Goal: Information Seeking & Learning: Learn about a topic

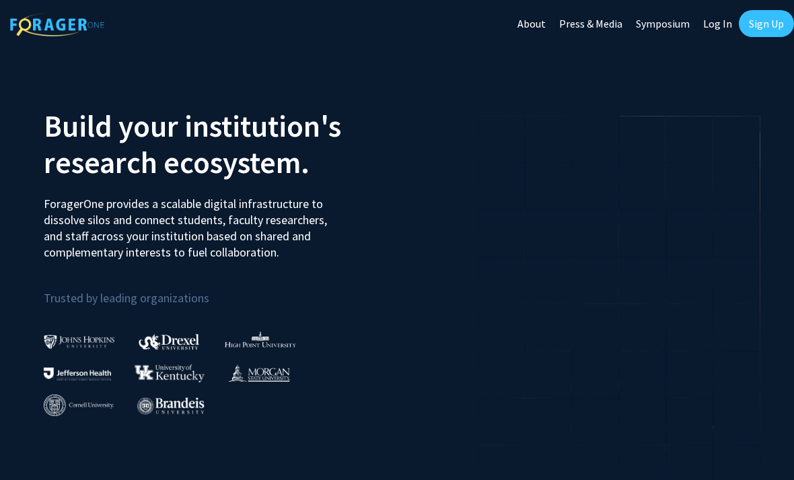
click at [778, 26] on link "Sign Up" at bounding box center [766, 23] width 55 height 27
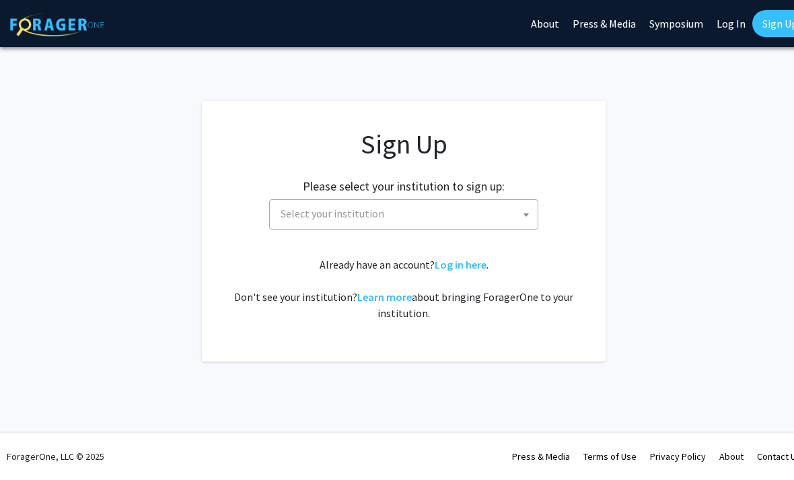
click at [532, 204] on span at bounding box center [525, 215] width 13 height 30
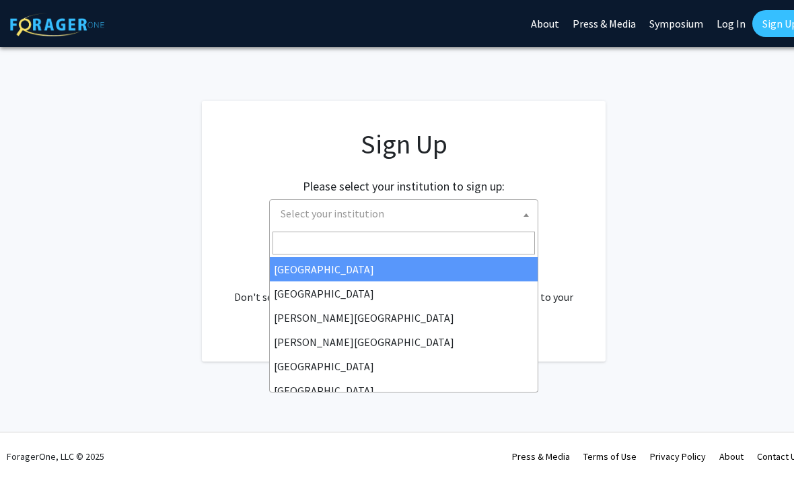
click at [425, 234] on input "Search" at bounding box center [403, 242] width 262 height 23
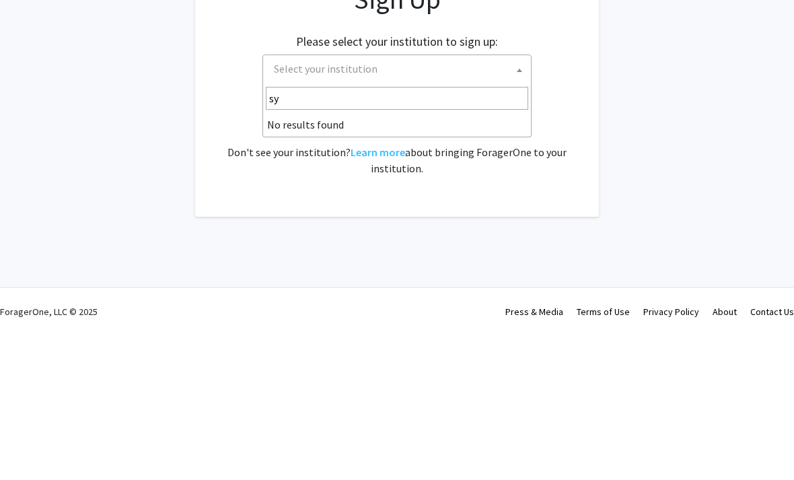
type input "s"
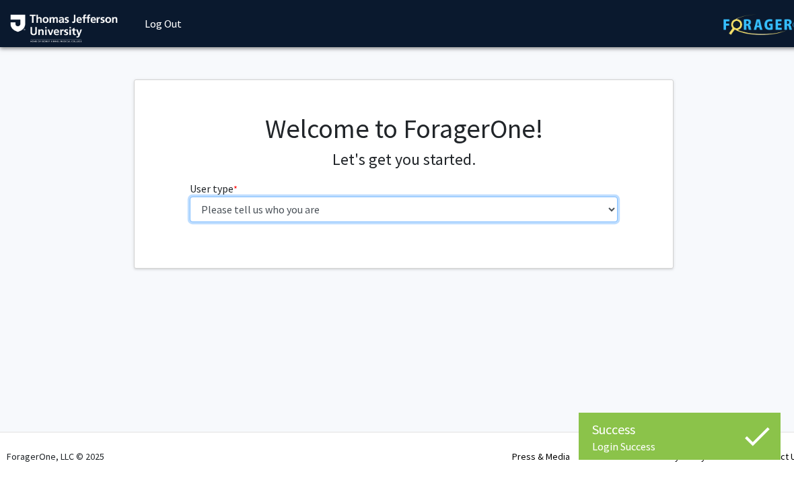
click at [205, 212] on select "Please tell us who you are Undergraduate Student Master's Student Doctoral Cand…" at bounding box center [404, 209] width 429 height 26
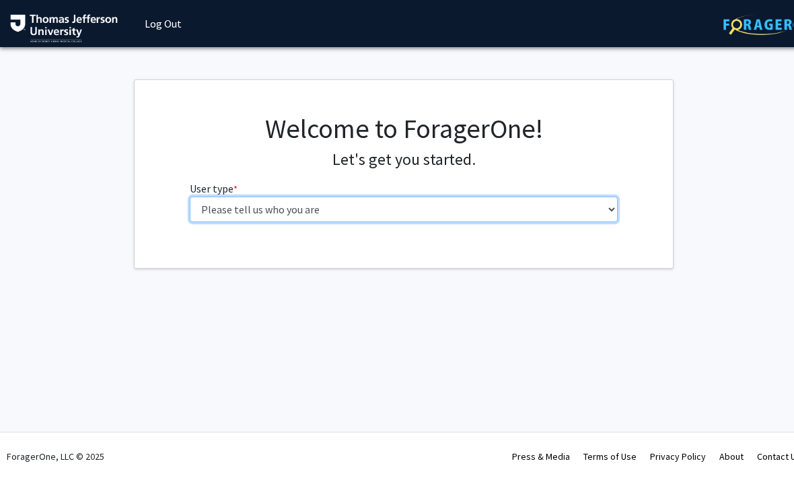
select select "3: doc"
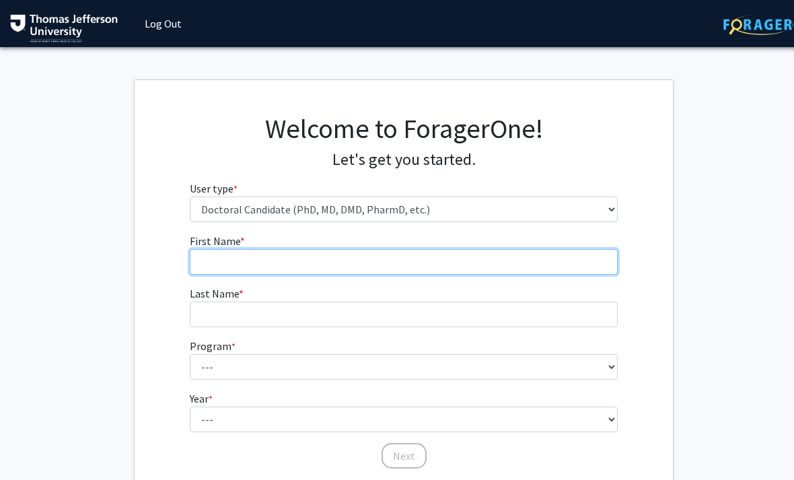
click at [470, 272] on input "First Name * required" at bounding box center [404, 262] width 429 height 26
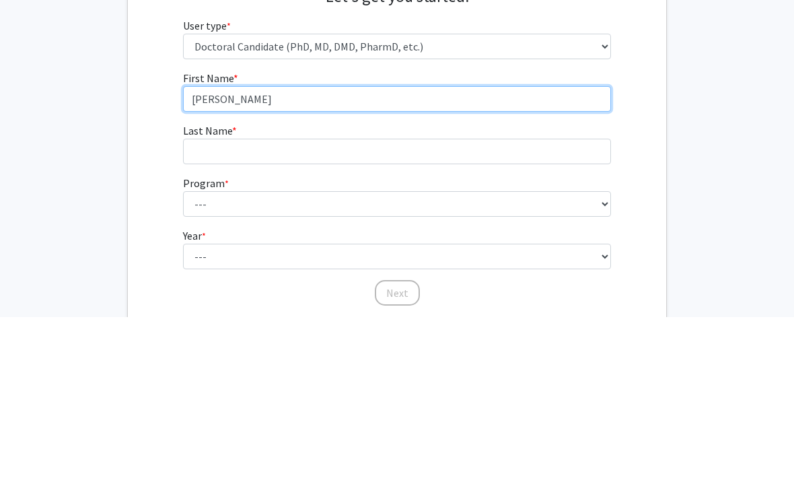
type input "[PERSON_NAME]"
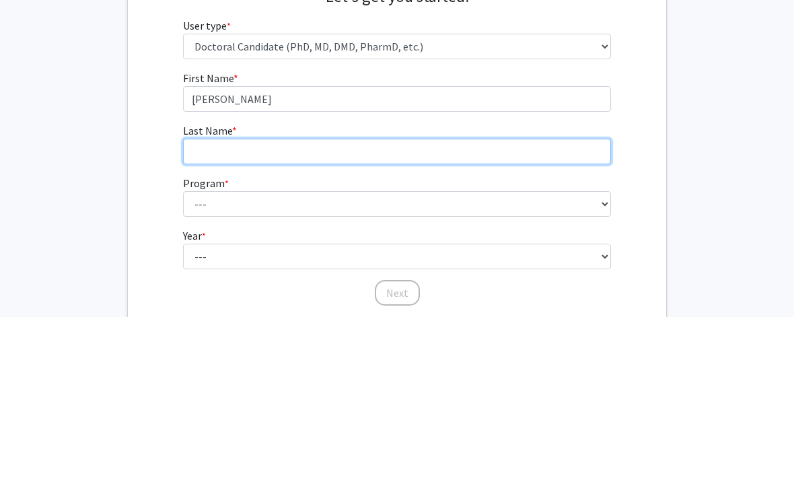
click at [557, 301] on input "Last Name * required" at bounding box center [397, 314] width 429 height 26
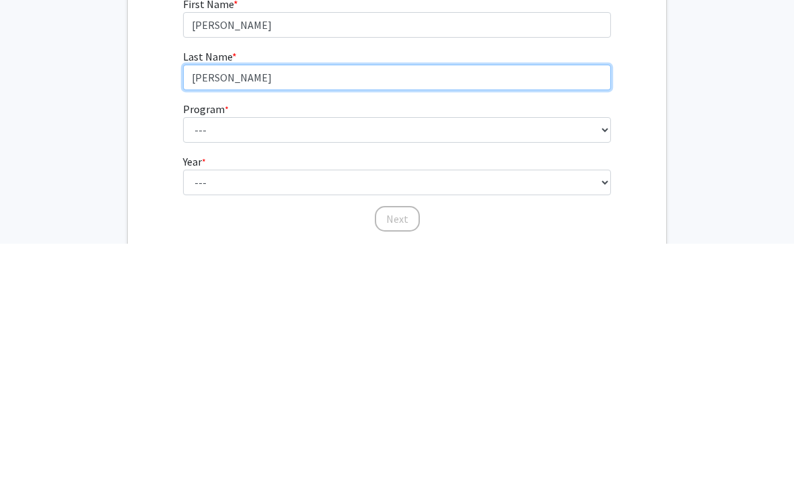
type input "[PERSON_NAME]"
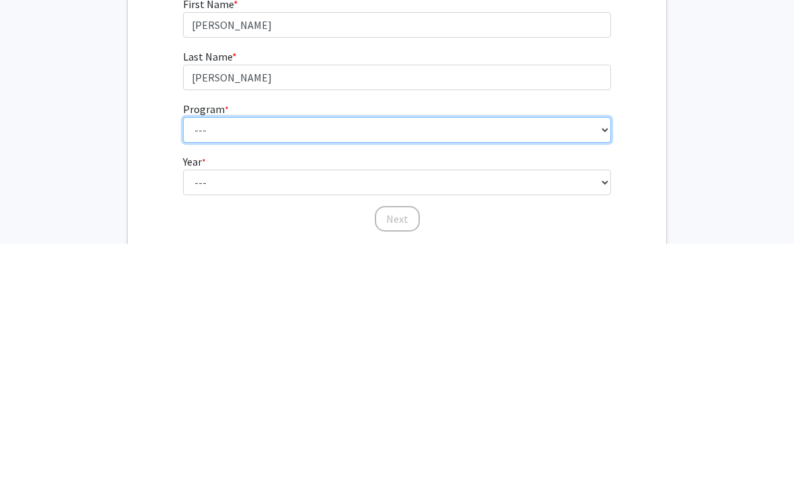
click at [503, 354] on select "--- Accelerated 3+3 BS in Health Sciences/Doctor of [MEDICAL_DATA] Accelerated …" at bounding box center [397, 367] width 429 height 26
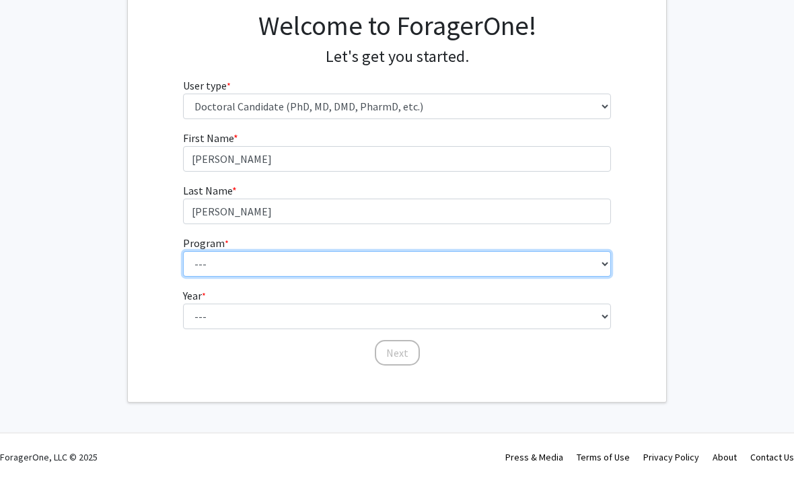
select select "35: 815"
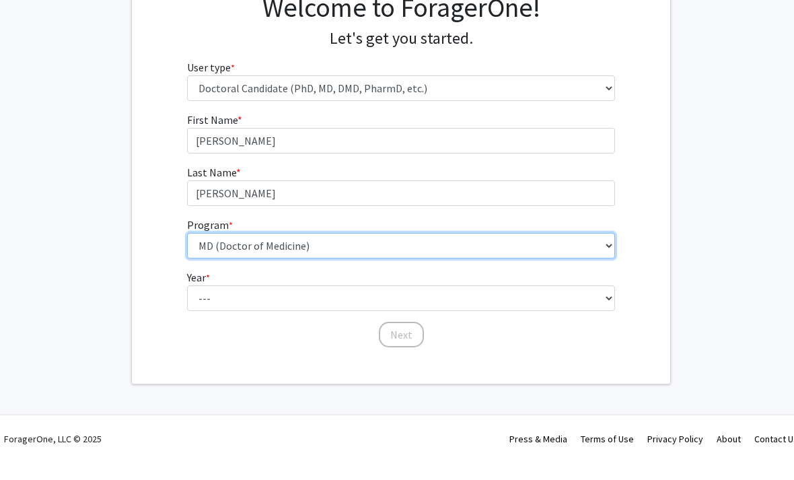
scroll to position [103, 0]
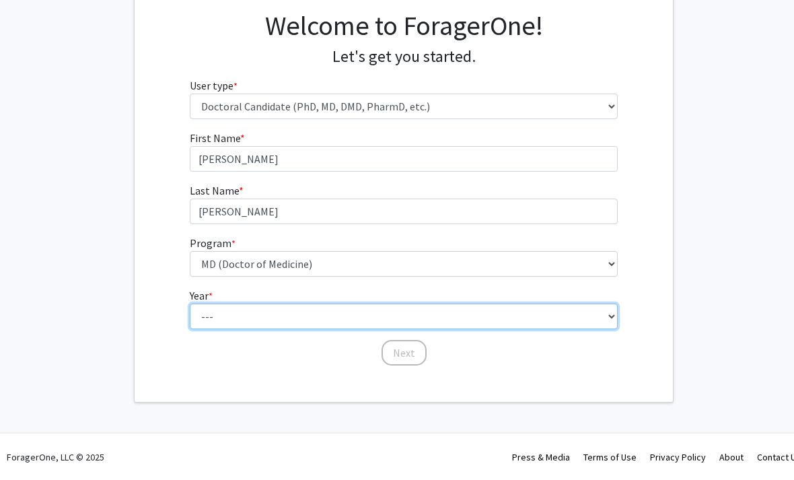
click at [608, 311] on select "--- First Year Second Year Third Year Fourth Year Fifth Year Sixth Year Seventh…" at bounding box center [404, 316] width 429 height 26
select select "1: first_year"
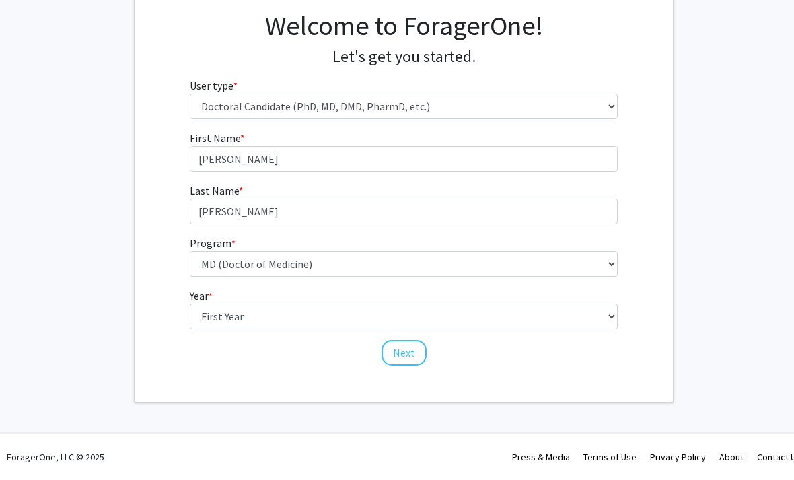
click at [696, 235] on fg-get-started "Welcome to ForagerOne! Let's get you started. User type * required Please tell …" at bounding box center [403, 189] width 807 height 426
click at [396, 361] on button "Next" at bounding box center [403, 353] width 45 height 26
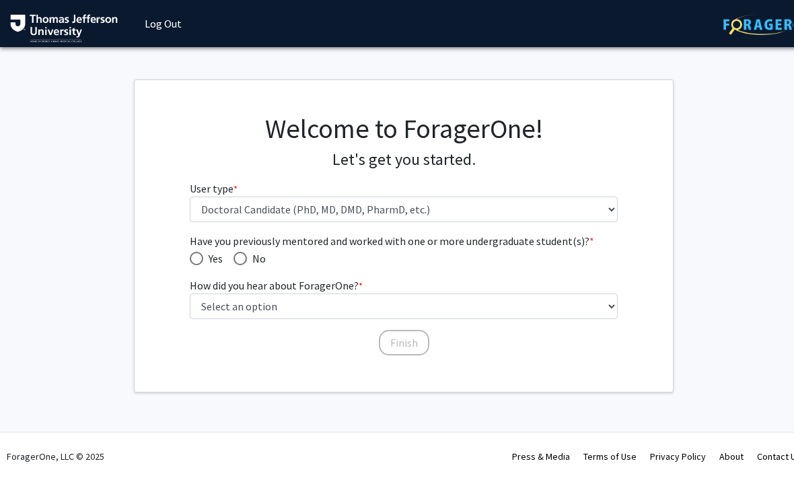
scroll to position [0, 0]
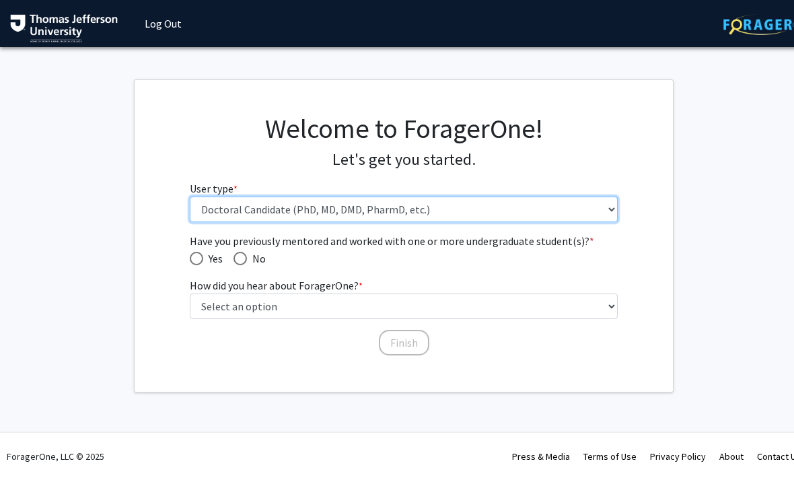
click at [592, 207] on select "Please tell us who you are Undergraduate Student Master's Student Doctoral Cand…" at bounding box center [404, 209] width 429 height 26
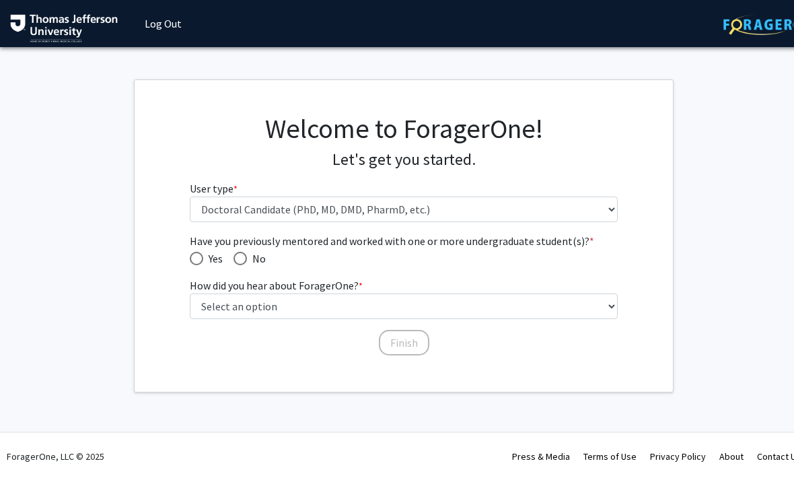
click at [242, 255] on span "Have you previously mentored and worked with one or more undergraduate student(…" at bounding box center [239, 258] width 13 height 13
click at [242, 255] on input "No" at bounding box center [239, 258] width 13 height 13
radio input "true"
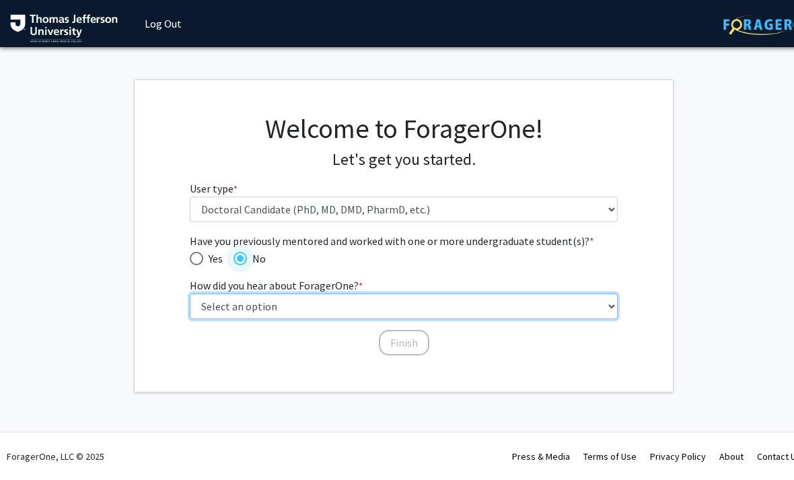
click at [384, 303] on select "Select an option Peer/student recommendation Faculty/staff recommendation Unive…" at bounding box center [404, 306] width 429 height 26
select select "2: faculty_recommendation"
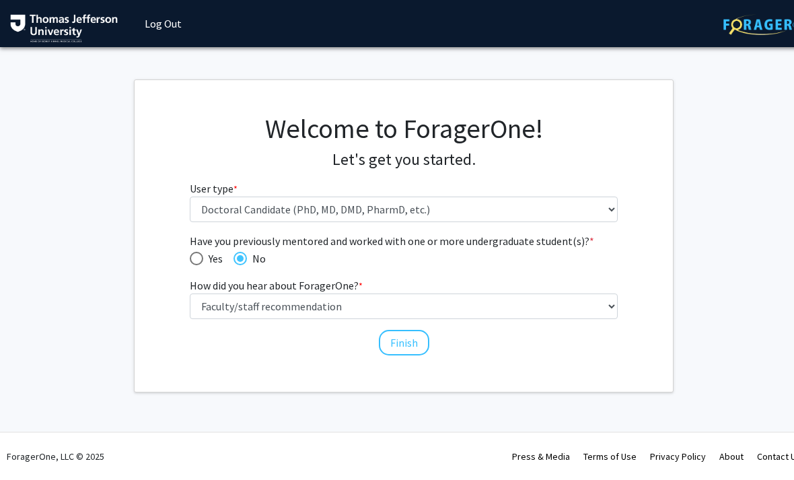
click at [404, 343] on button "Finish" at bounding box center [404, 343] width 50 height 26
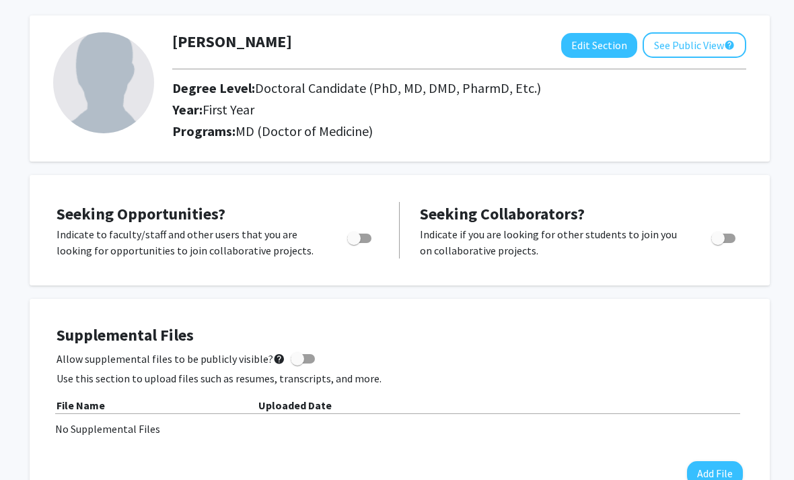
scroll to position [56, 4]
click at [355, 243] on label "Toggle" at bounding box center [357, 239] width 30 height 16
click at [354, 244] on input "Are you actively seeking opportunities?" at bounding box center [353, 244] width 1 height 1
checkbox input "true"
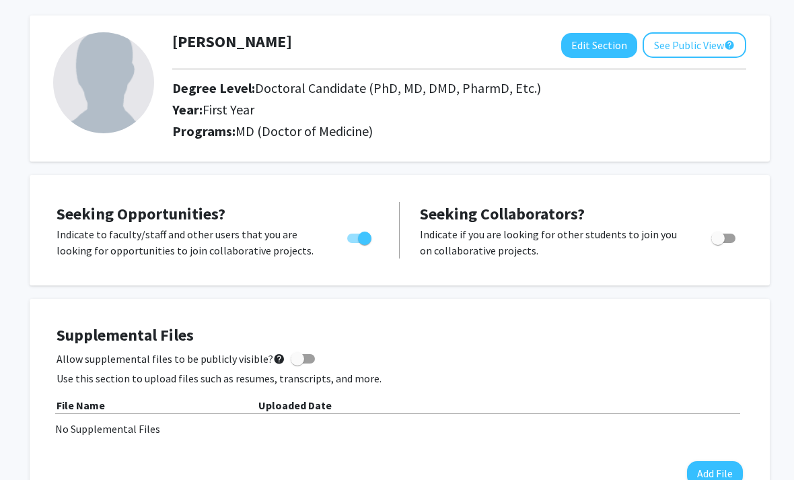
click at [733, 233] on span "Toggle" at bounding box center [723, 237] width 24 height 9
click at [718, 243] on input "Would you like to receive other student requests to work with you?" at bounding box center [717, 243] width 1 height 1
checkbox input "true"
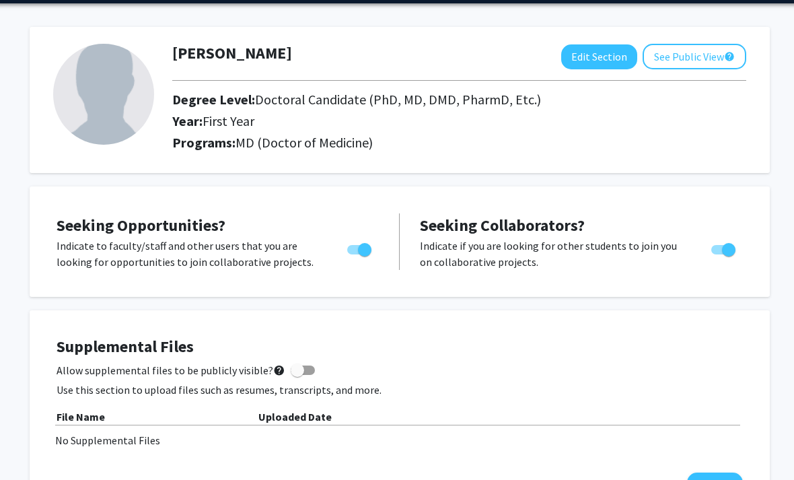
scroll to position [0, 4]
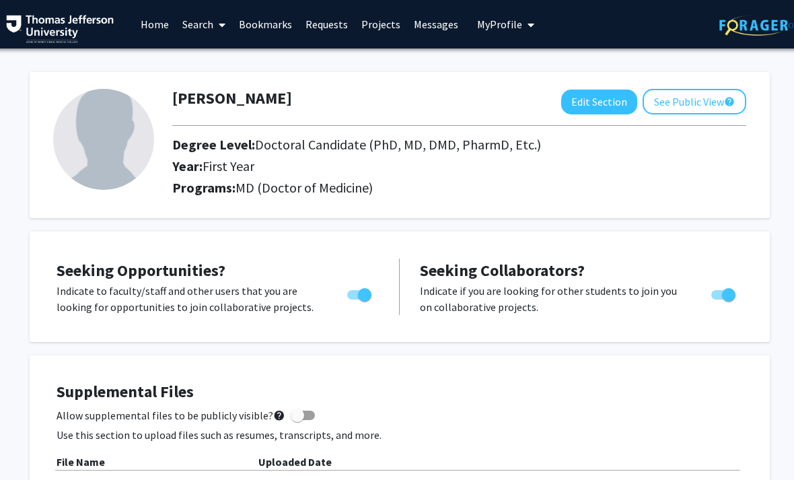
click at [221, 20] on icon at bounding box center [222, 25] width 7 height 11
click at [33, 129] on div "Nathan McCall Edit Section See Public View help Degree Level: Doctoral Candidat…" at bounding box center [400, 145] width 740 height 146
click at [387, 28] on link "Projects" at bounding box center [381, 24] width 52 height 47
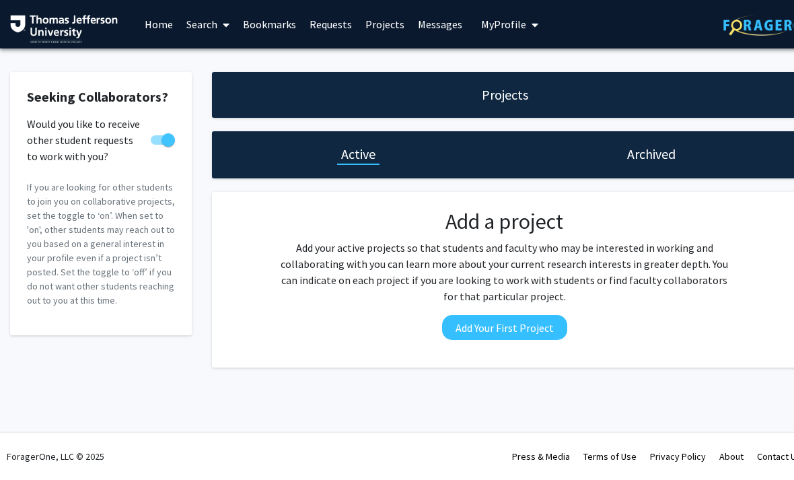
click at [150, 20] on link "Home" at bounding box center [159, 24] width 42 height 47
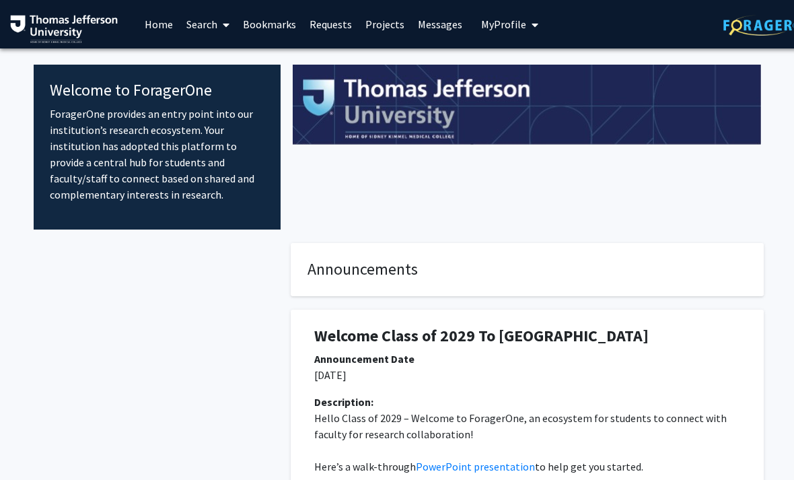
click at [203, 17] on link "Search" at bounding box center [208, 24] width 57 height 47
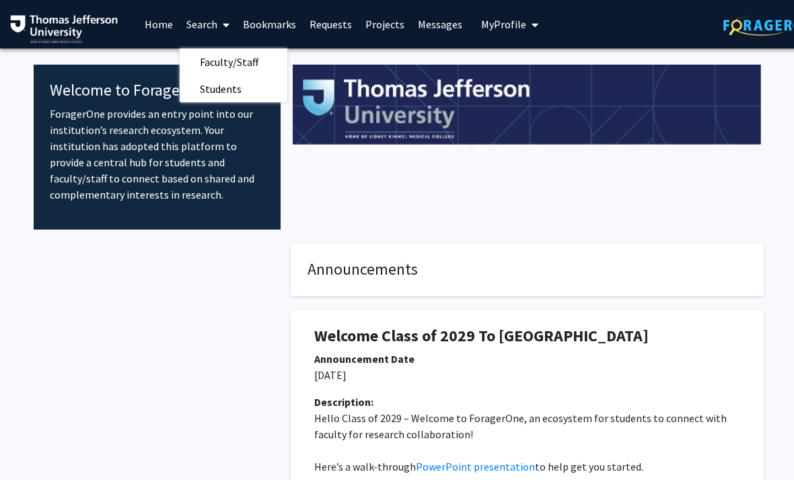
click at [213, 94] on span "Students" at bounding box center [221, 88] width 82 height 27
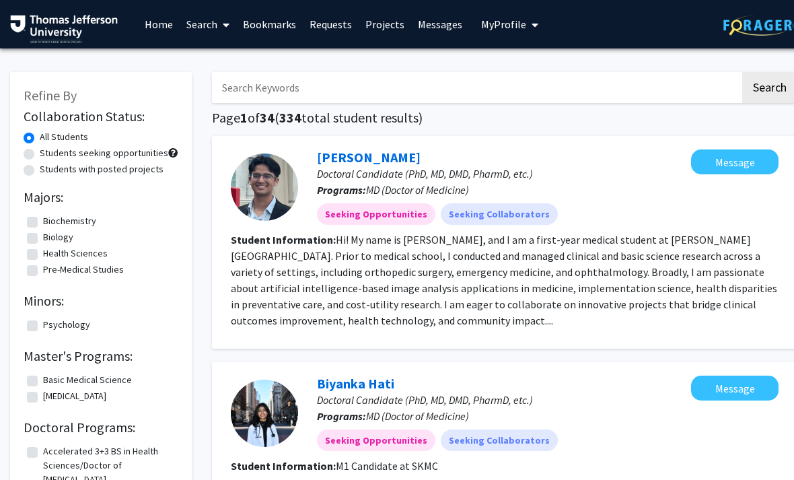
click at [221, 25] on span at bounding box center [223, 24] width 12 height 47
click at [207, 61] on span "Faculty/Staff" at bounding box center [229, 61] width 99 height 27
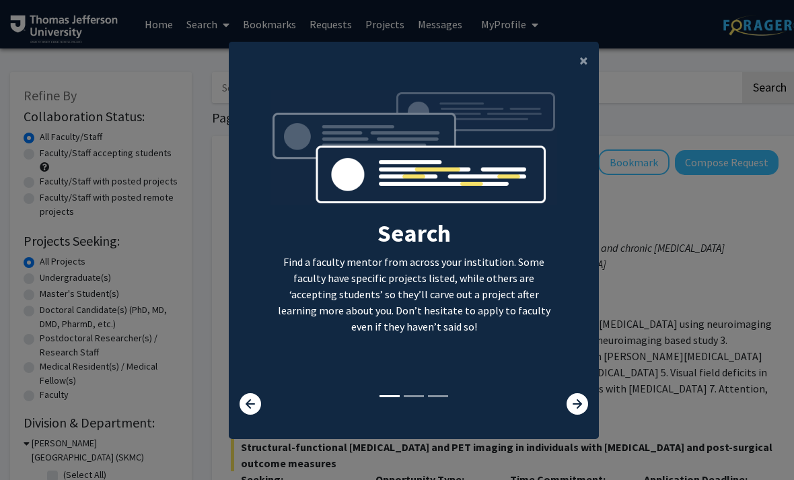
click at [587, 414] on icon at bounding box center [578, 404] width 22 height 22
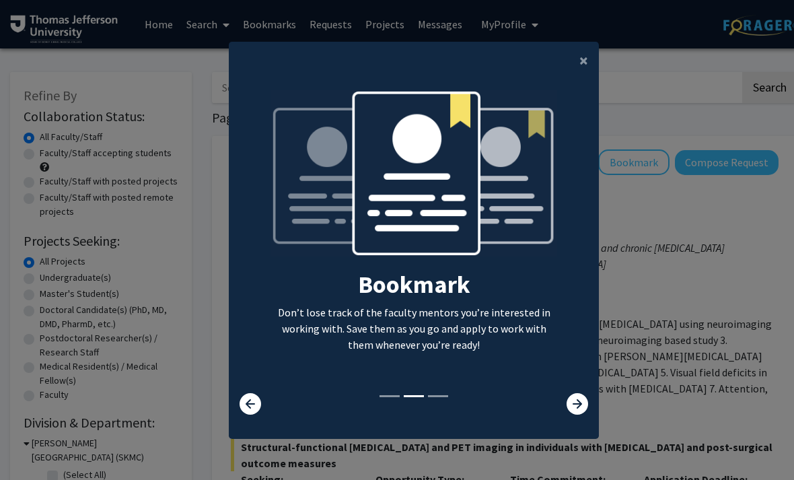
click at [583, 414] on icon at bounding box center [578, 404] width 22 height 22
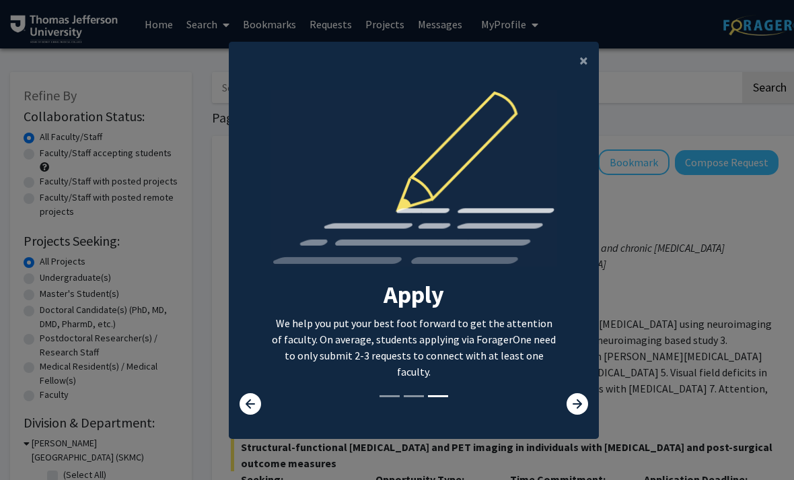
click at [577, 71] on button "×" at bounding box center [584, 61] width 30 height 38
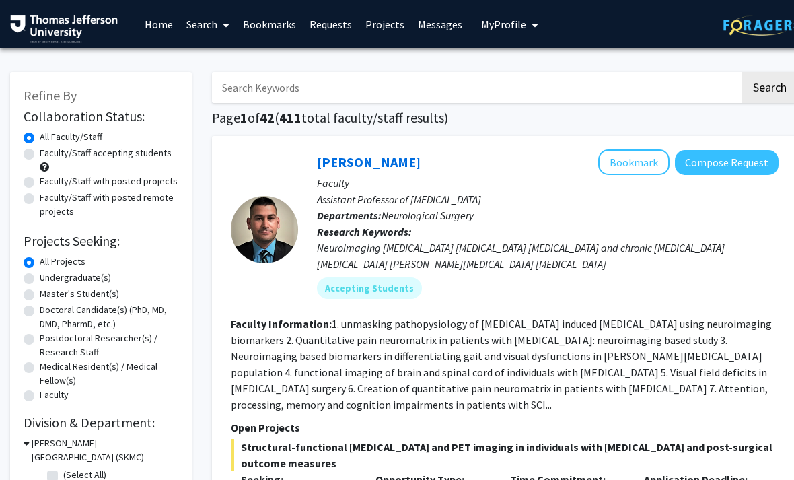
scroll to position [15, 0]
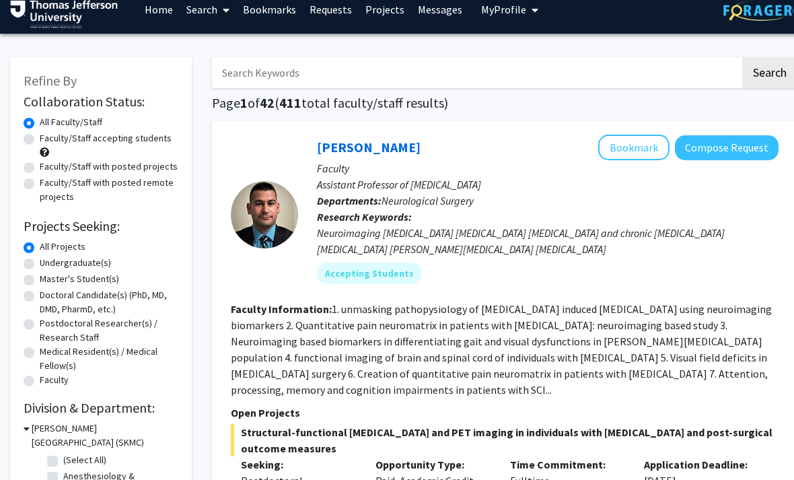
click at [602, 79] on input "Search Keywords" at bounding box center [476, 72] width 528 height 31
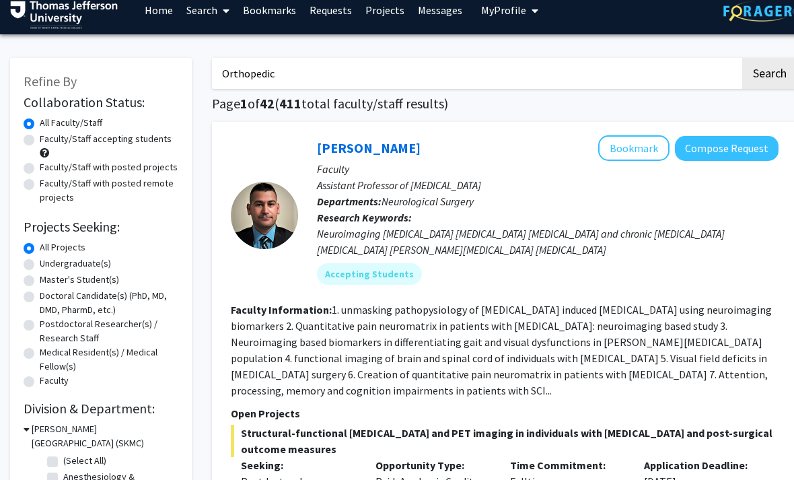
click at [769, 71] on button "Search" at bounding box center [769, 73] width 55 height 31
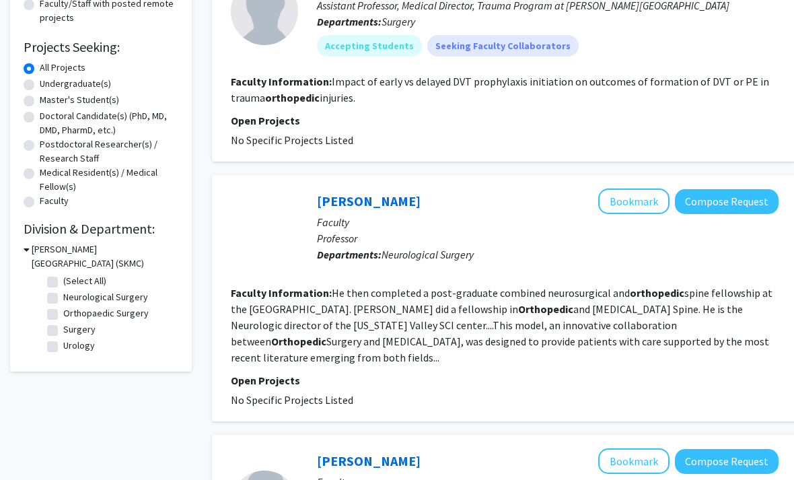
scroll to position [194, 0]
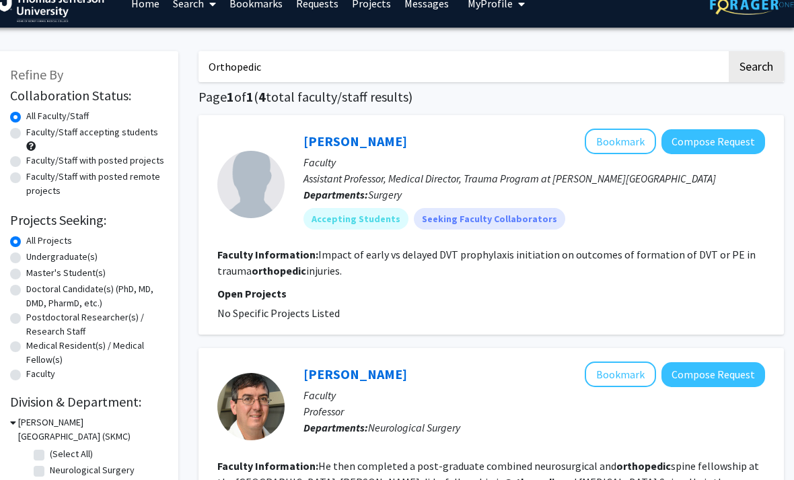
scroll to position [0, 13]
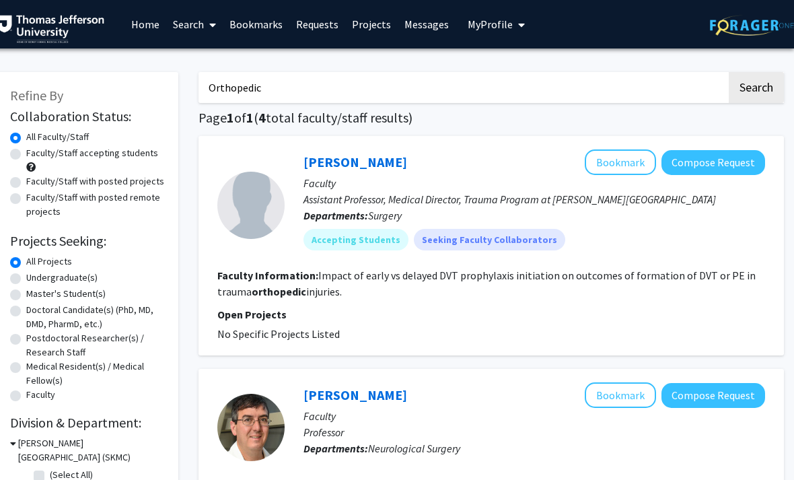
click at [690, 81] on input "Orthopedic" at bounding box center [463, 87] width 528 height 31
type input "O"
click at [756, 86] on button "Search" at bounding box center [756, 87] width 55 height 31
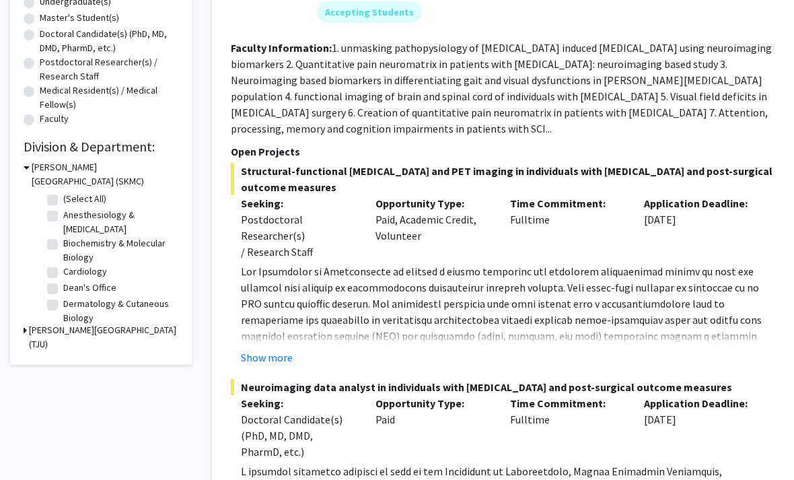
scroll to position [275, 0]
click at [24, 336] on icon at bounding box center [25, 331] width 3 height 14
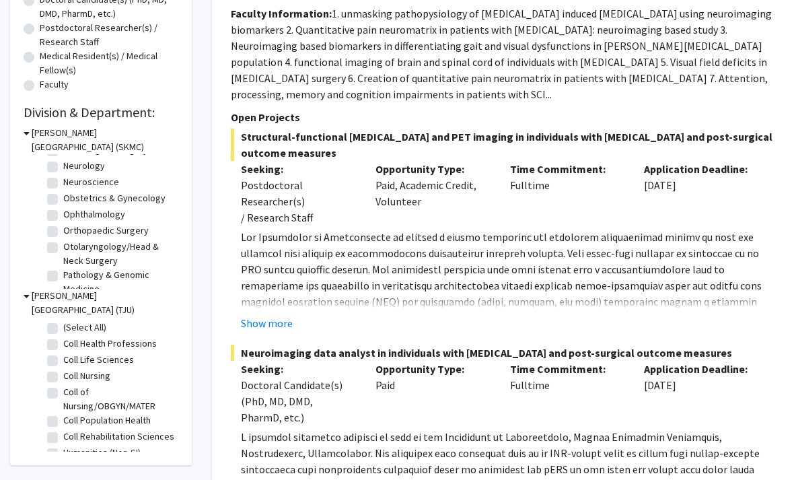
scroll to position [384, 0]
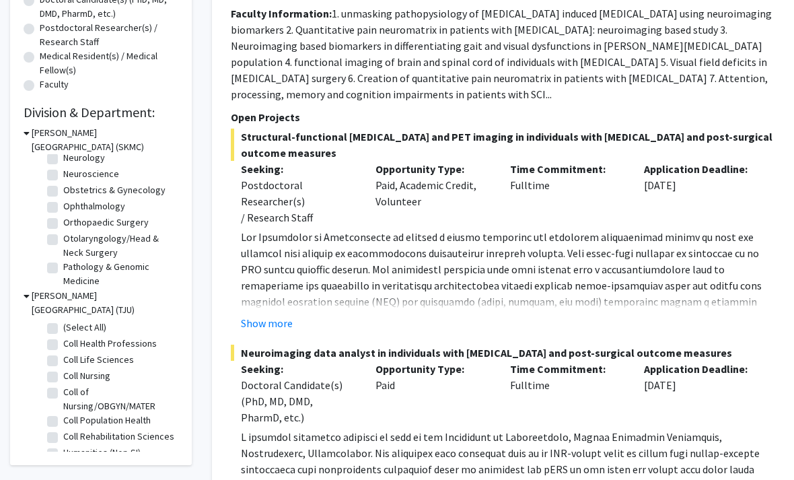
click at [63, 222] on label "Orthopaedic Surgery" at bounding box center [105, 223] width 85 height 14
click at [63, 222] on input "Orthopaedic Surgery" at bounding box center [67, 220] width 9 height 9
checkbox input "true"
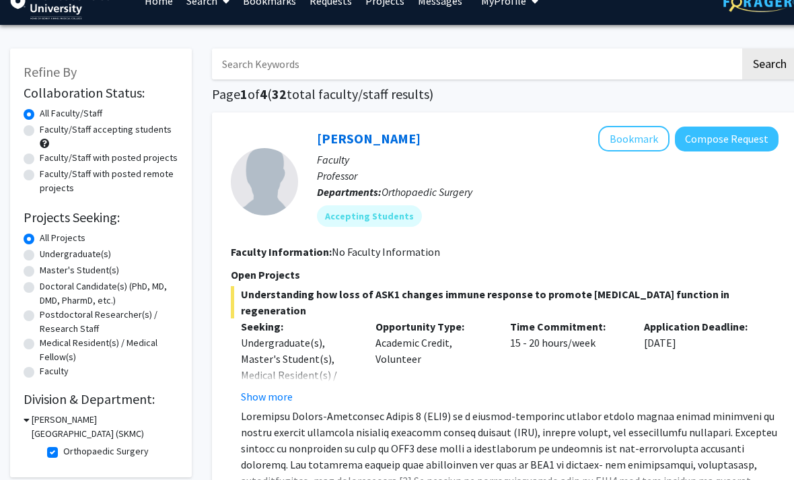
scroll to position [22, 0]
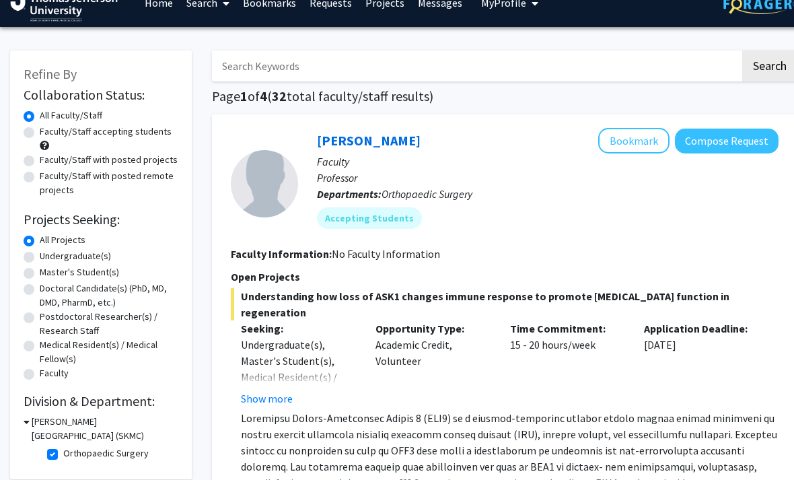
click at [40, 127] on label "Faculty/Staff accepting students" at bounding box center [106, 131] width 132 height 14
click at [40, 127] on input "Faculty/Staff accepting students" at bounding box center [44, 128] width 9 height 9
radio input "true"
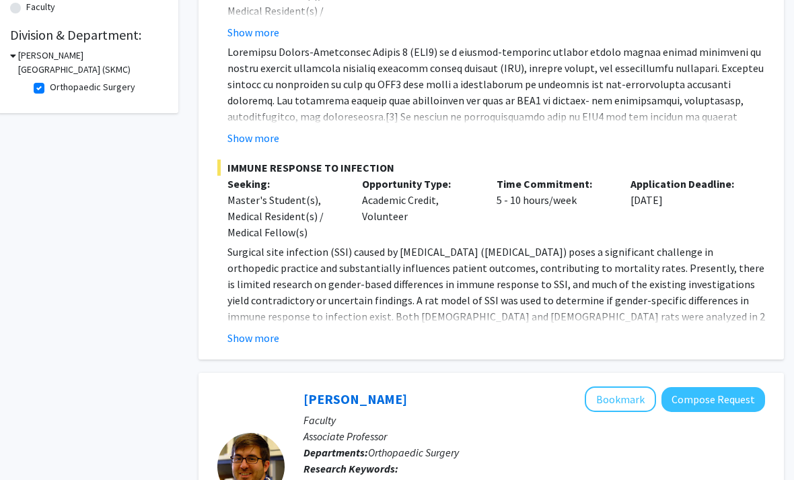
scroll to position [382, 13]
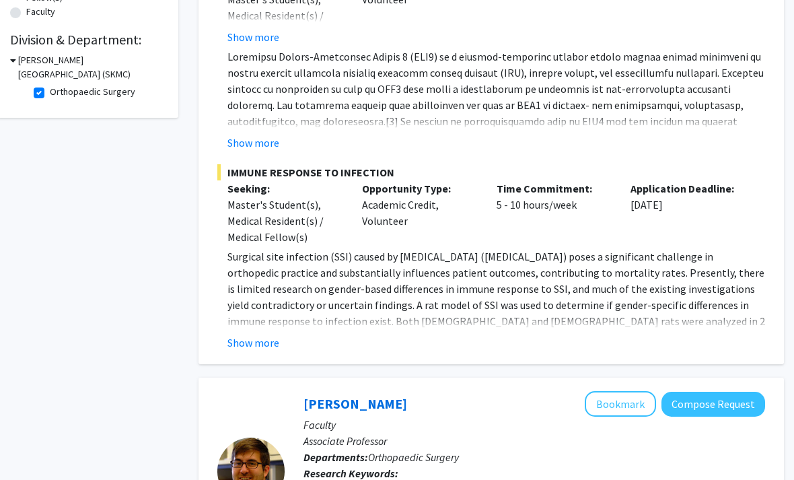
click at [249, 339] on button "Show more" at bounding box center [253, 343] width 52 height 16
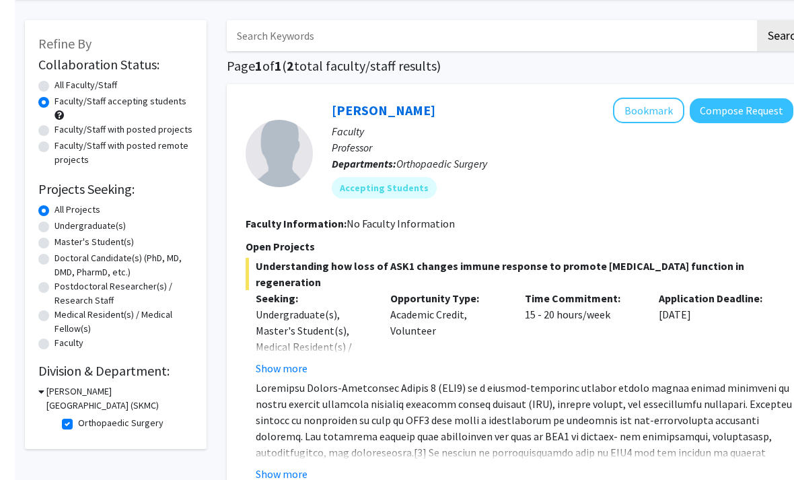
scroll to position [0, 0]
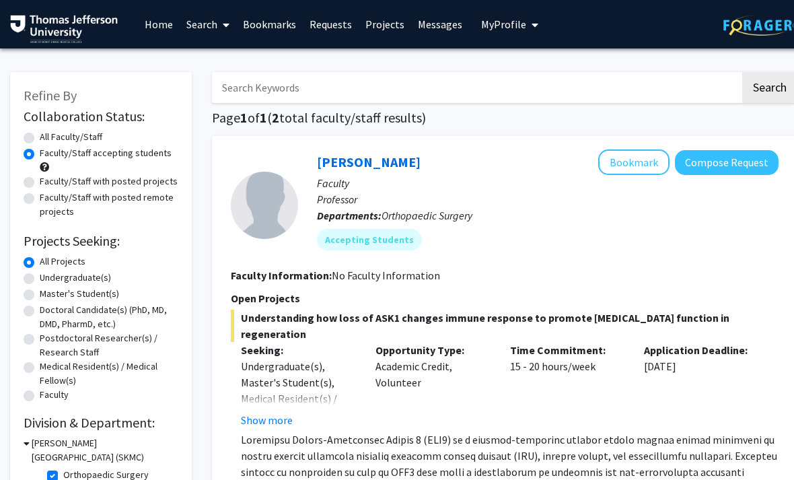
click at [40, 133] on label "All Faculty/Staff" at bounding box center [71, 137] width 63 height 14
click at [40, 133] on input "All Faculty/Staff" at bounding box center [44, 134] width 9 height 9
radio input "true"
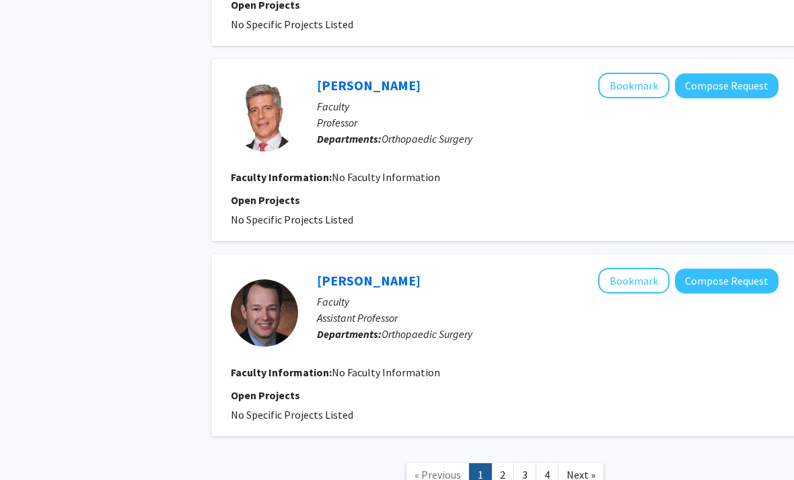
scroll to position [2589, 0]
click at [509, 463] on link "2" at bounding box center [502, 475] width 23 height 24
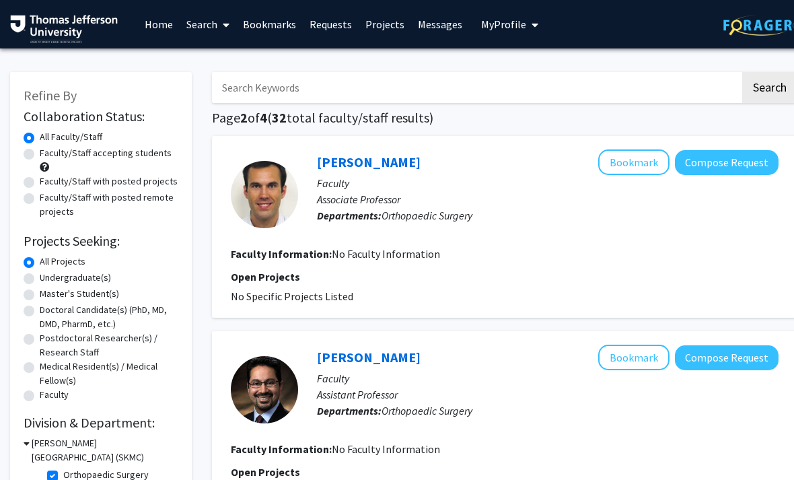
click at [204, 25] on link "Search" at bounding box center [208, 24] width 57 height 47
click at [208, 64] on span "Faculty/Staff" at bounding box center [229, 61] width 99 height 27
checkbox input "false"
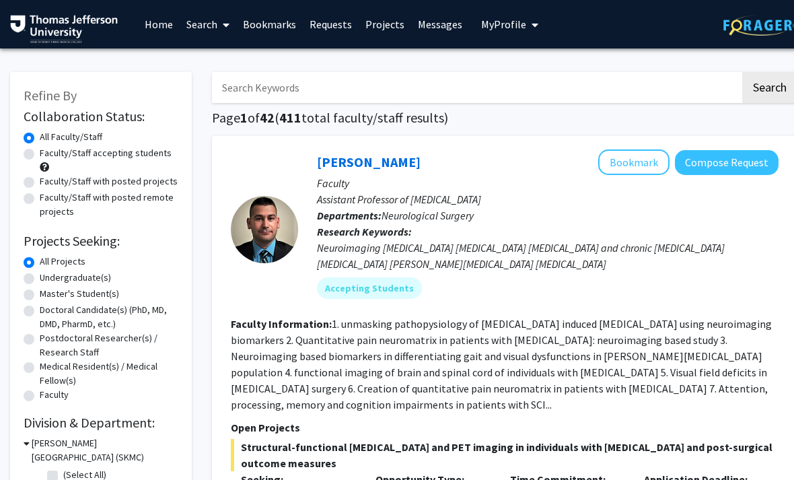
click at [588, 87] on input "Search Keywords" at bounding box center [476, 87] width 528 height 31
click at [769, 86] on button "Search" at bounding box center [769, 87] width 55 height 31
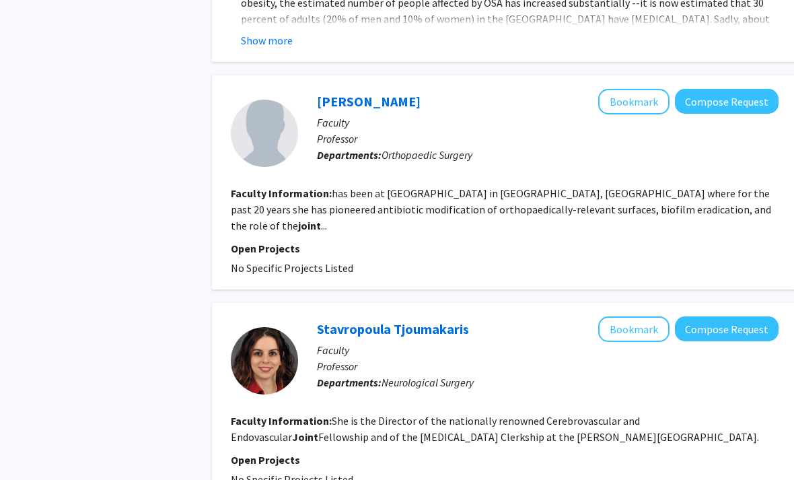
scroll to position [2550, 0]
click at [321, 219] on b "joint" at bounding box center [309, 225] width 23 height 13
click at [635, 206] on fg-read-more "has been at Jefferson University in Philadelphia, PA where for the past 20 year…" at bounding box center [501, 210] width 540 height 46
click at [509, 201] on fg-read-more "has been at Jefferson University in Philadelphia, PA where for the past 20 year…" at bounding box center [501, 210] width 540 height 46
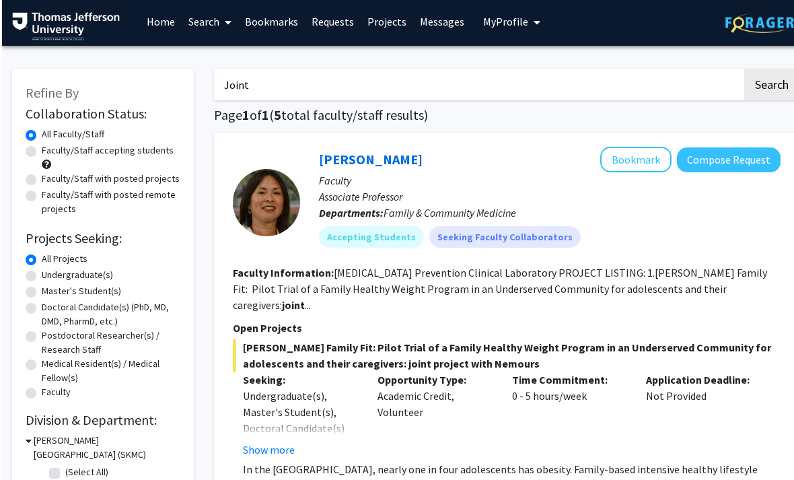
scroll to position [0, 0]
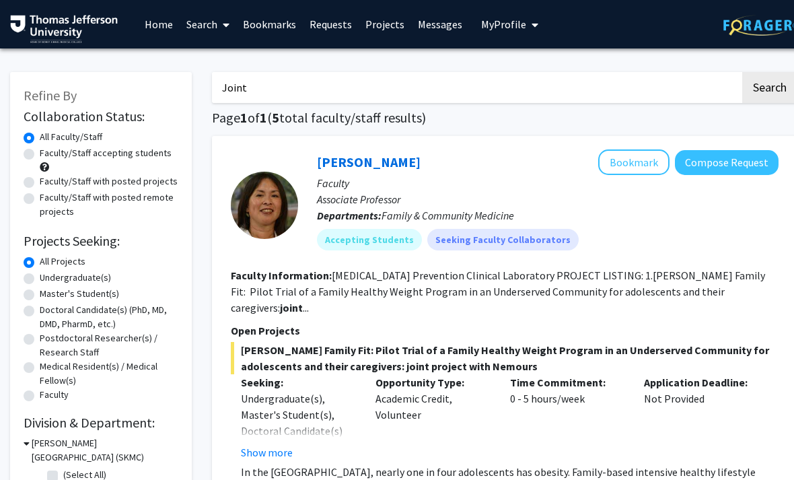
click at [683, 82] on input "Joint" at bounding box center [476, 87] width 528 height 31
type input "J"
click at [769, 86] on button "Search" at bounding box center [769, 87] width 55 height 31
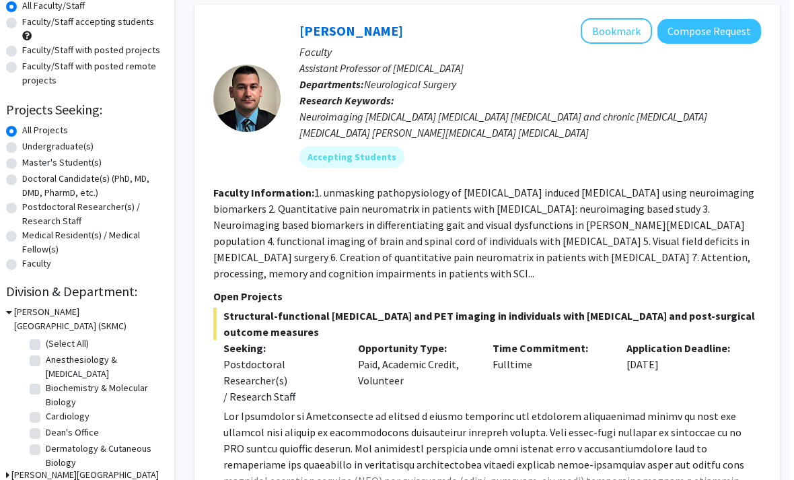
scroll to position [0, 13]
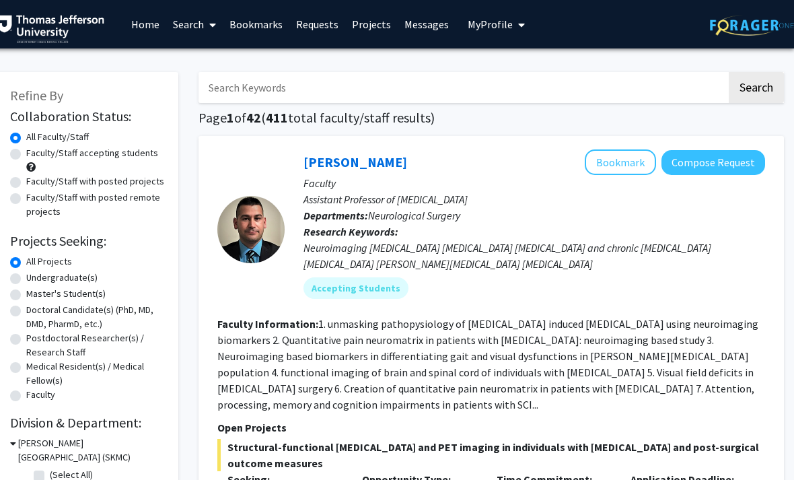
click at [502, 79] on input "Search Keywords" at bounding box center [462, 87] width 528 height 31
type input "Fracture"
click at [756, 86] on button "Search" at bounding box center [756, 87] width 55 height 31
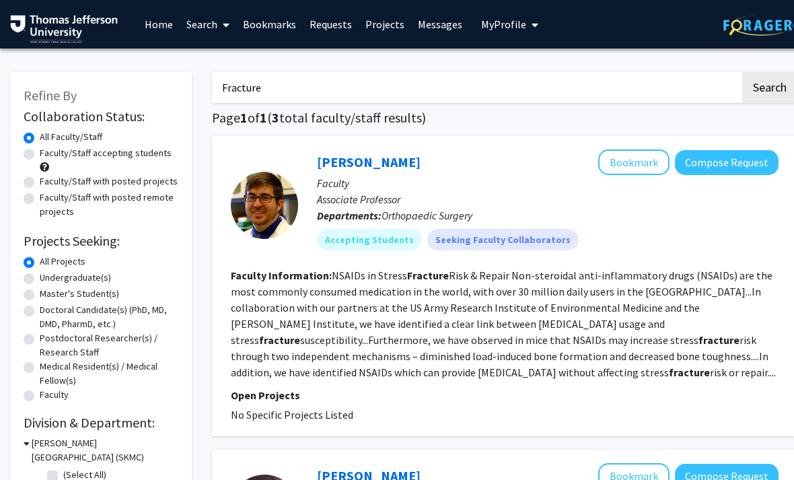
click at [645, 163] on button "Bookmark" at bounding box center [633, 162] width 71 height 26
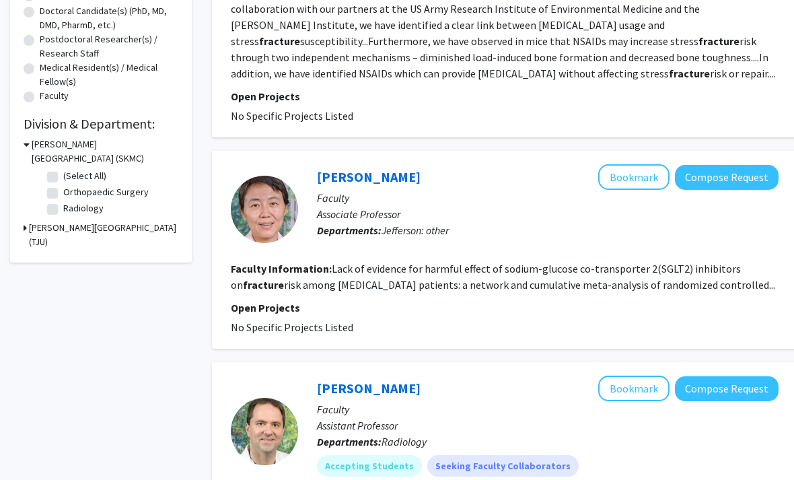
scroll to position [299, 0]
